Goal: Information Seeking & Learning: Learn about a topic

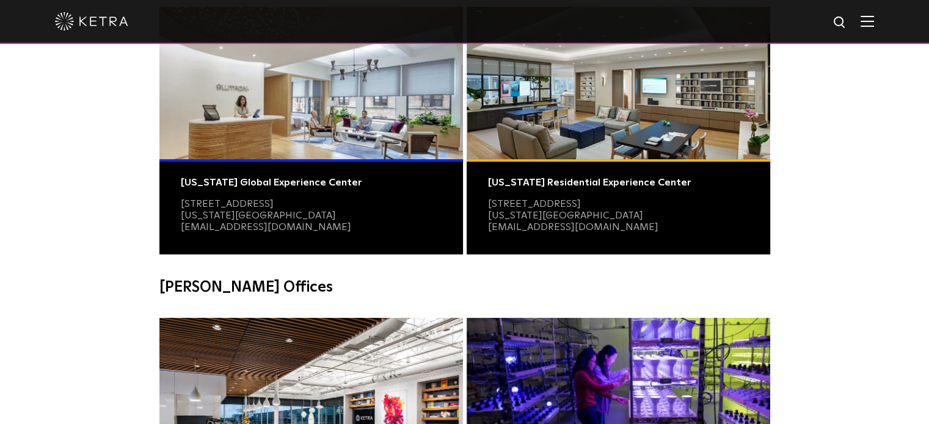
scroll to position [122, 0]
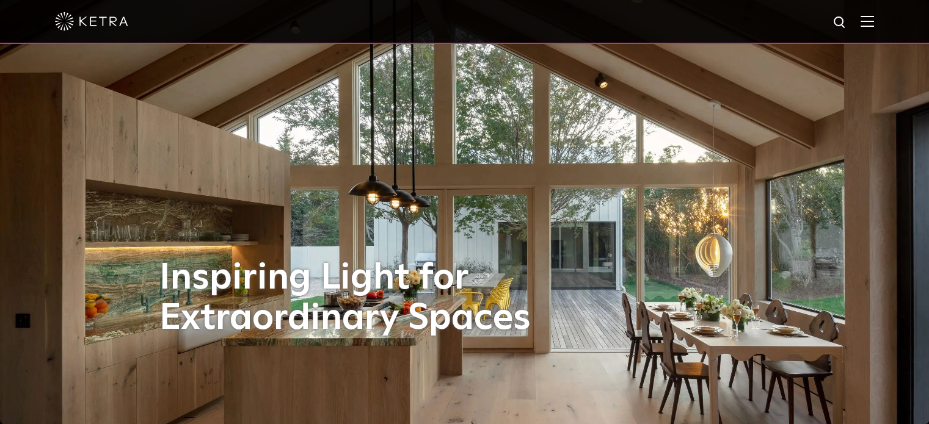
click at [872, 21] on img at bounding box center [866, 21] width 13 height 12
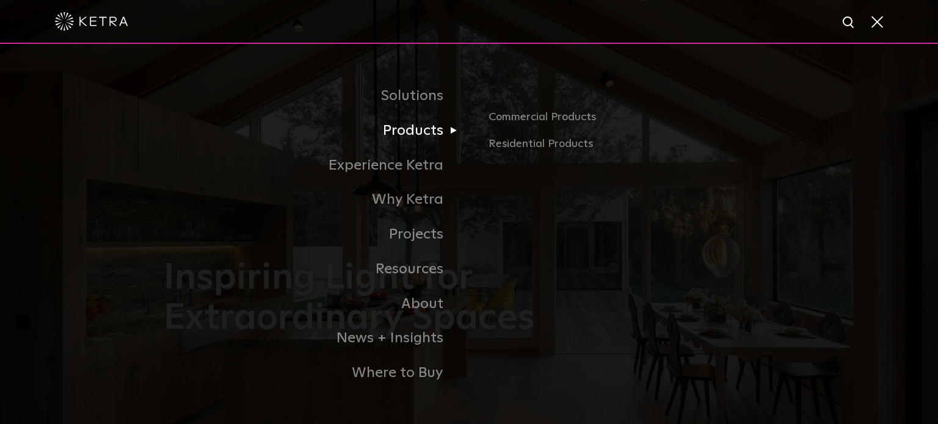
click at [422, 129] on link "Products" at bounding box center [316, 131] width 305 height 35
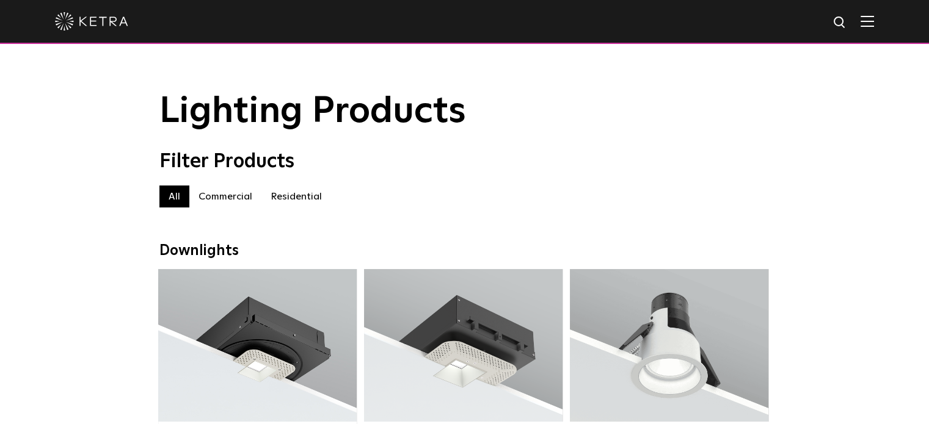
click at [300, 199] on label "Residential" at bounding box center [296, 197] width 70 height 22
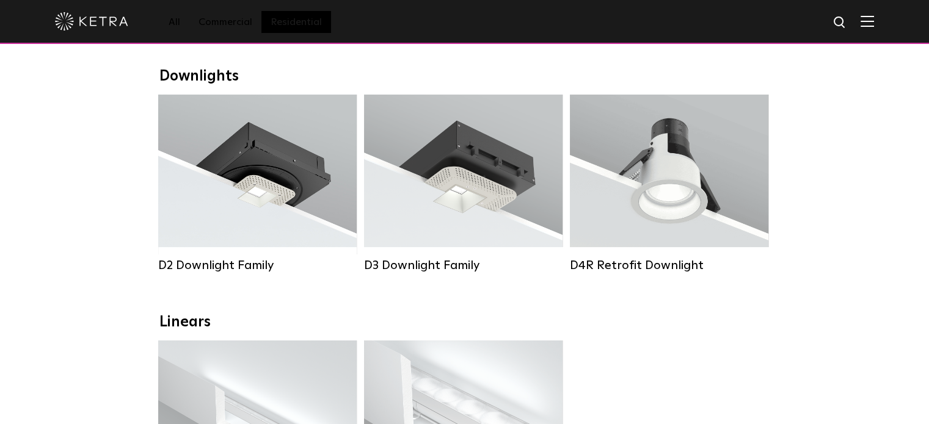
scroll to position [183, 0]
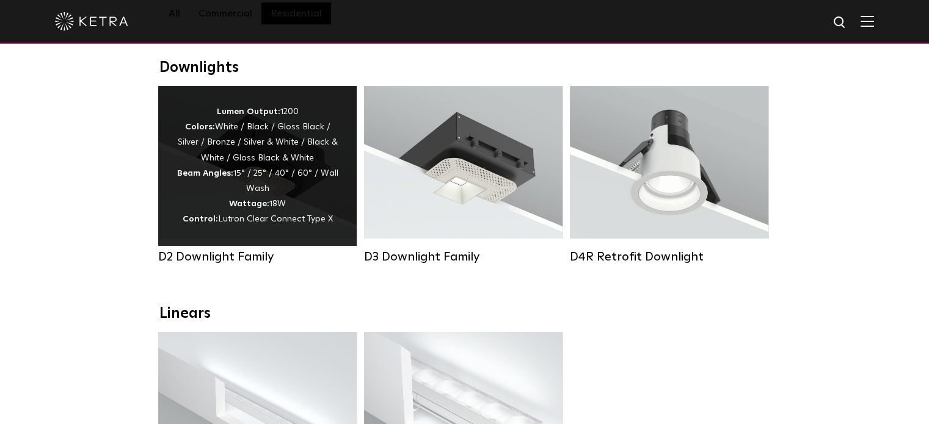
click at [239, 219] on span "Lutron Clear Connect Type X" at bounding box center [275, 219] width 115 height 9
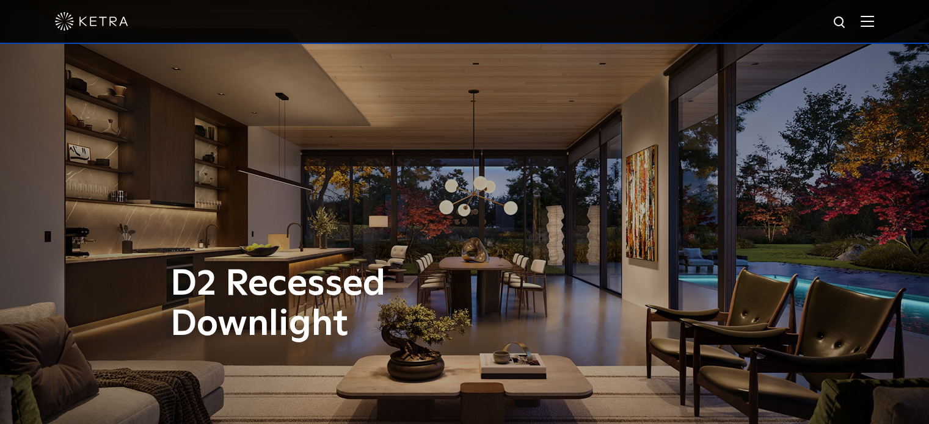
click at [847, 20] on img at bounding box center [839, 22] width 15 height 15
